Goal: Find specific page/section: Find specific page/section

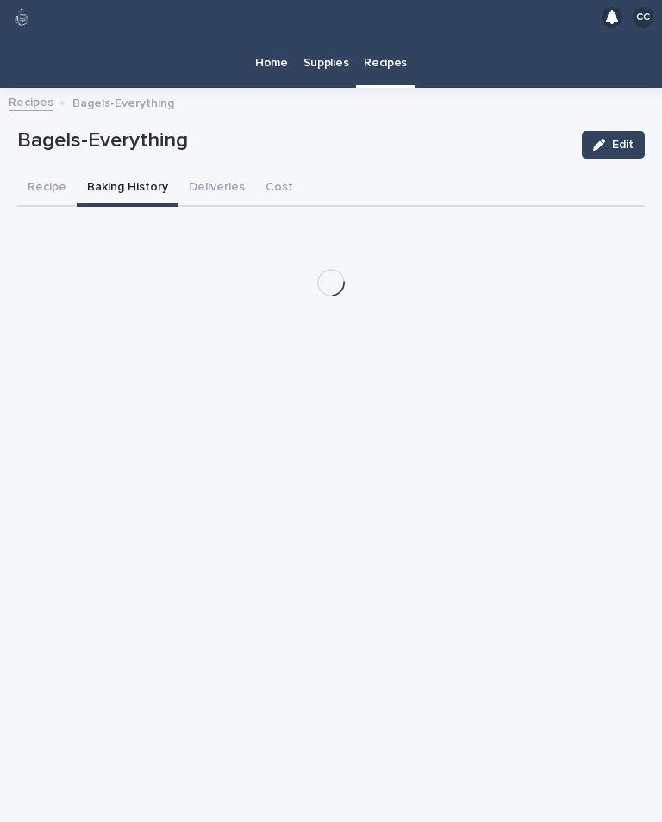
scroll to position [27, 0]
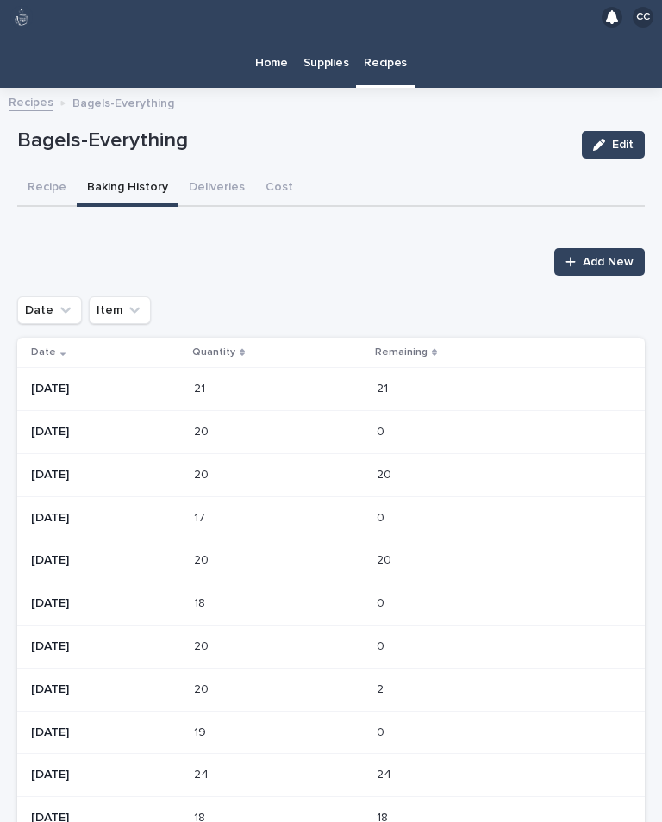
click at [320, 42] on p "Supplies" at bounding box center [326, 52] width 46 height 36
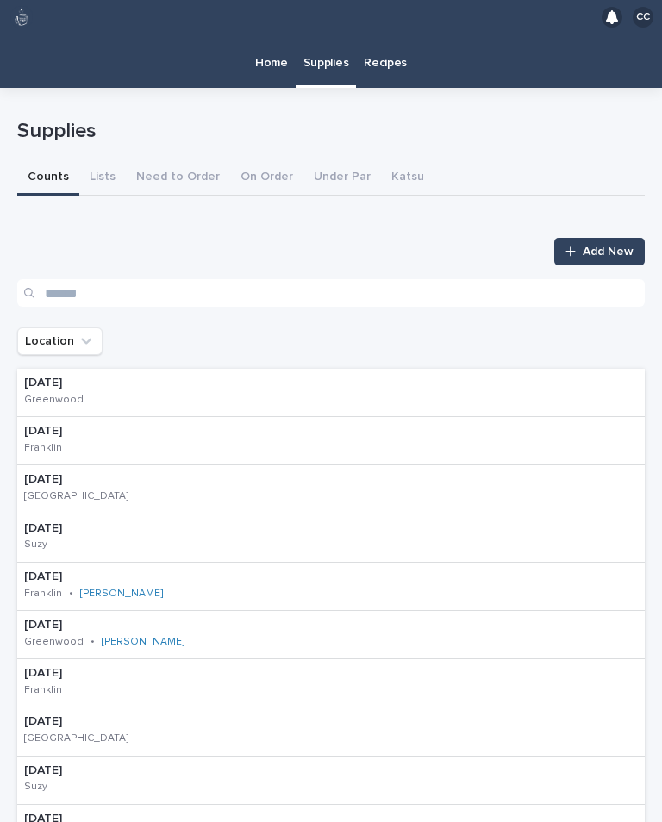
click at [278, 41] on p "Home" at bounding box center [271, 52] width 33 height 36
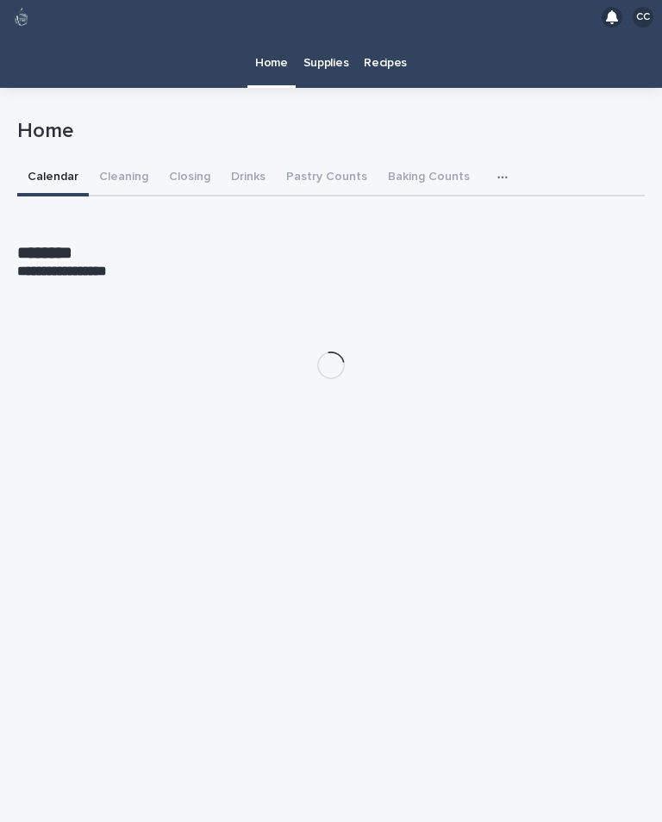
click at [327, 160] on button "Pastry Counts" at bounding box center [327, 178] width 102 height 36
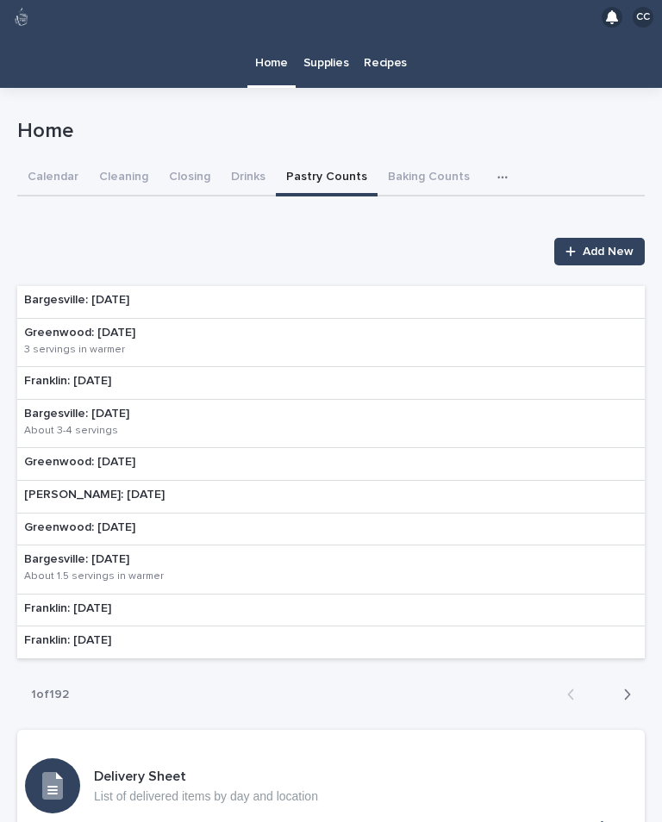
click at [363, 367] on div "Franklin: [DATE]" at bounding box center [330, 383] width 627 height 33
